Goal: Transaction & Acquisition: Book appointment/travel/reservation

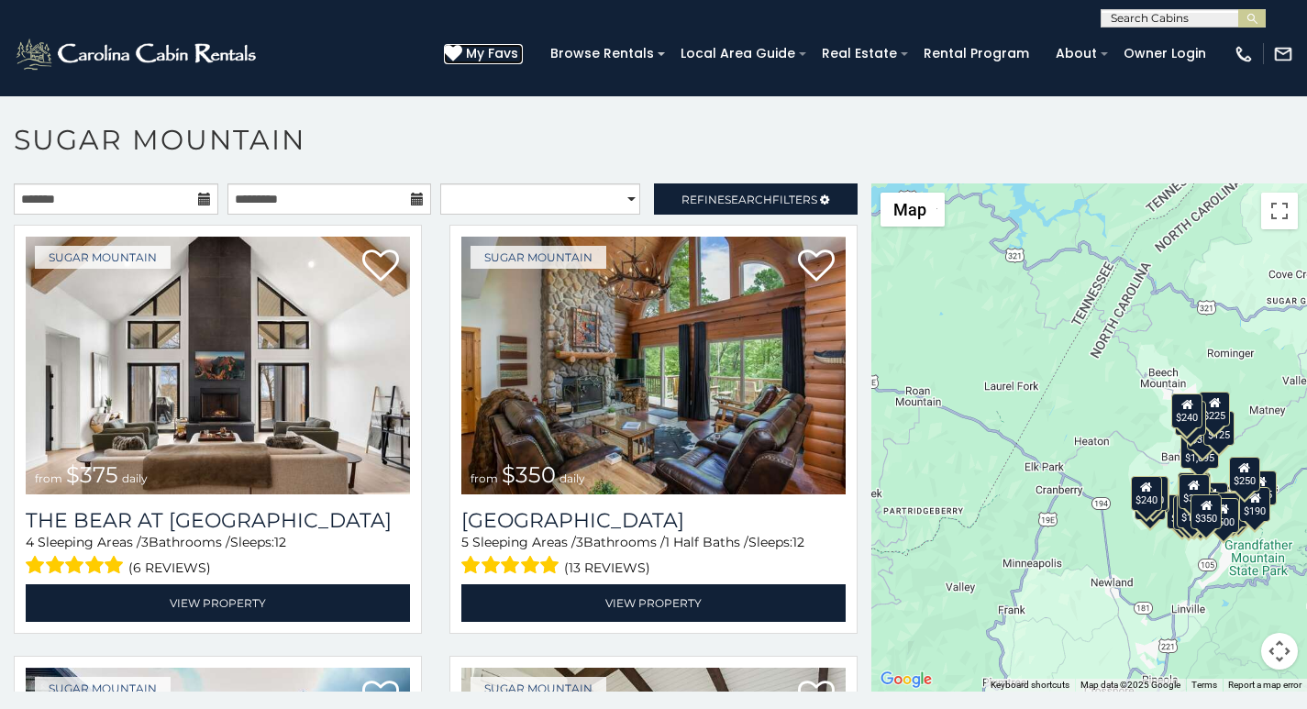
click at [462, 44] on icon at bounding box center [453, 53] width 18 height 18
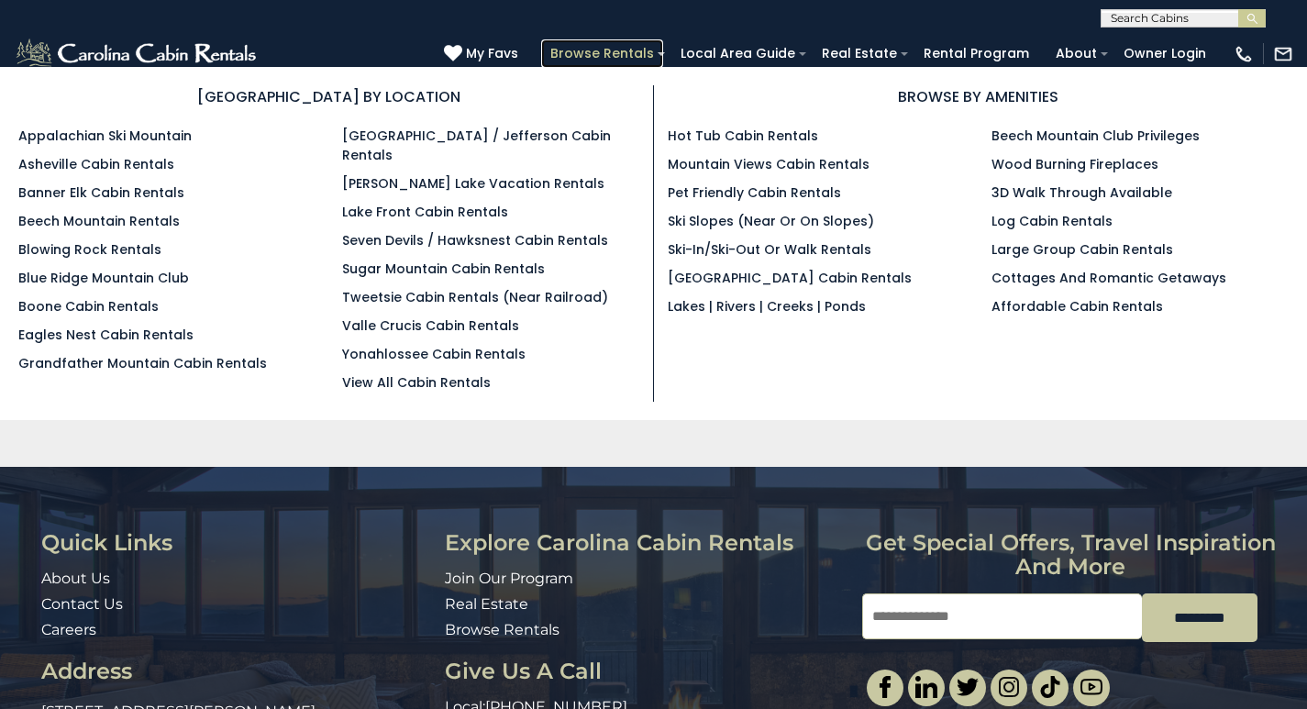
click at [663, 44] on link "Browse Rentals" at bounding box center [602, 53] width 122 height 28
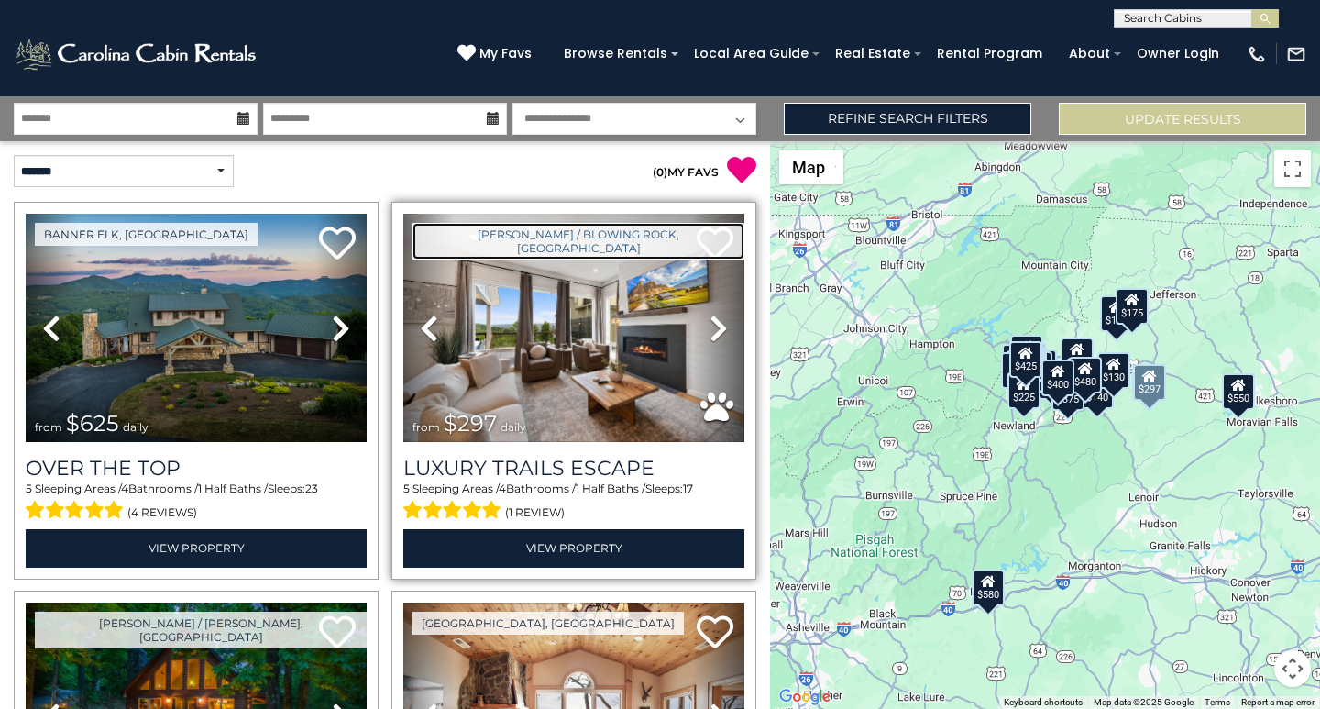
click at [413, 237] on link "[PERSON_NAME] / Blowing Rock, [GEOGRAPHIC_DATA]" at bounding box center [579, 241] width 332 height 37
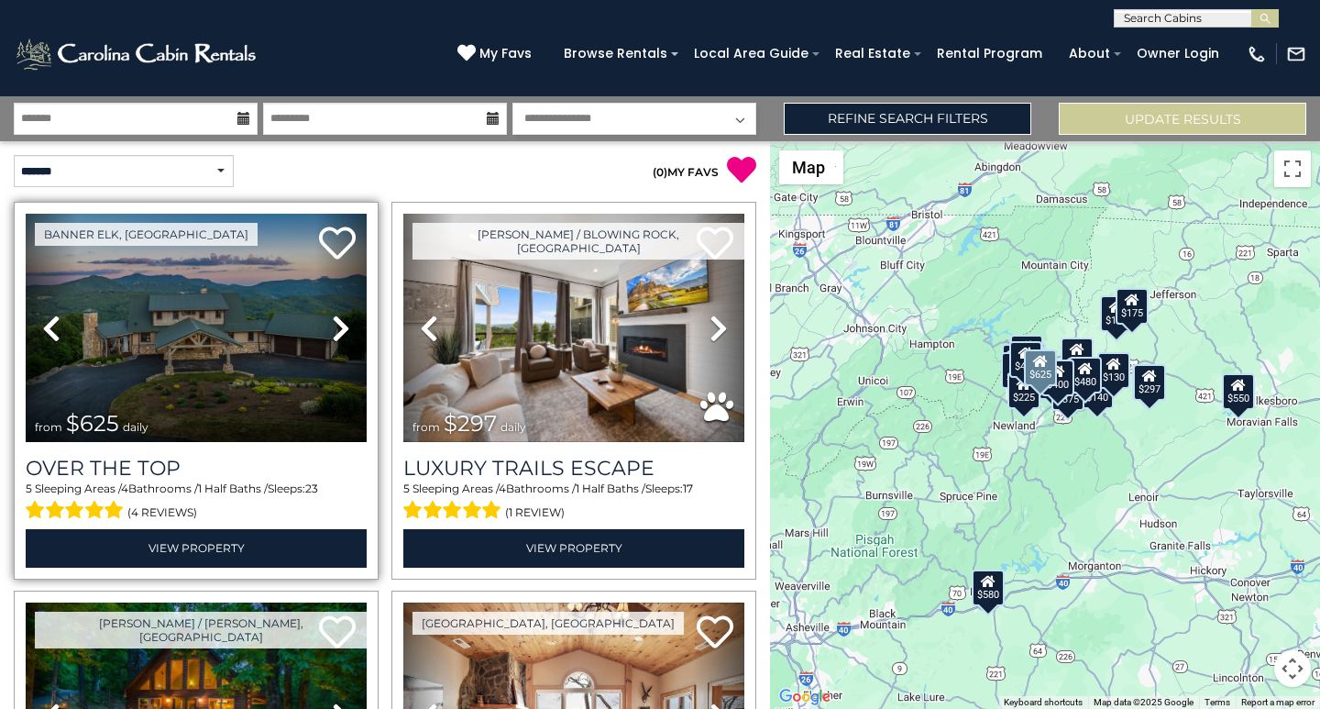
click at [31, 259] on link "Previous" at bounding box center [51, 328] width 51 height 228
